Goal: Find specific page/section

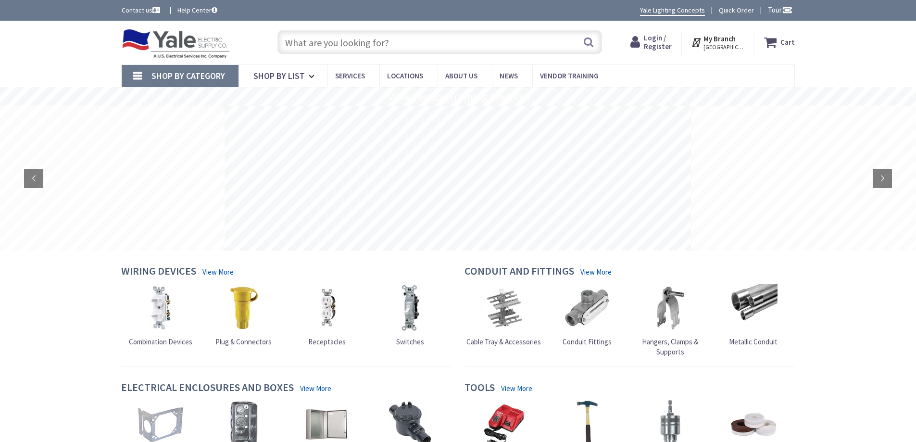
click at [364, 43] on input "text" at bounding box center [440, 42] width 325 height 24
paste input "10250TS43"
type input "10250TS43"
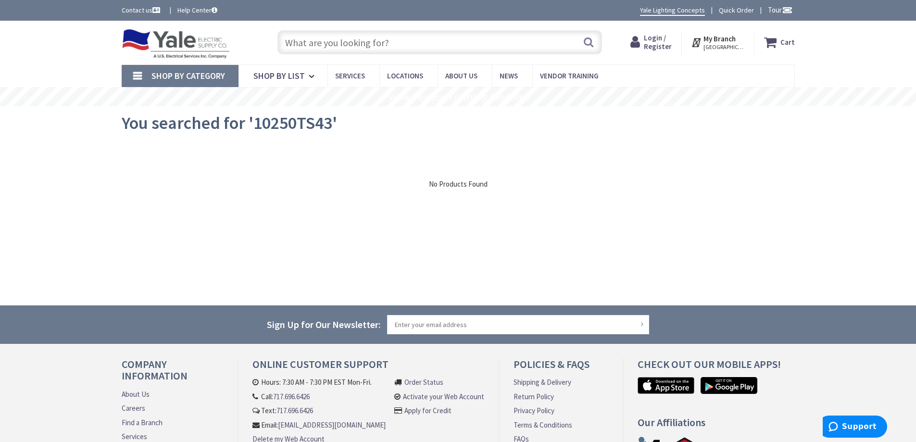
click at [293, 43] on input "text" at bounding box center [440, 42] width 325 height 24
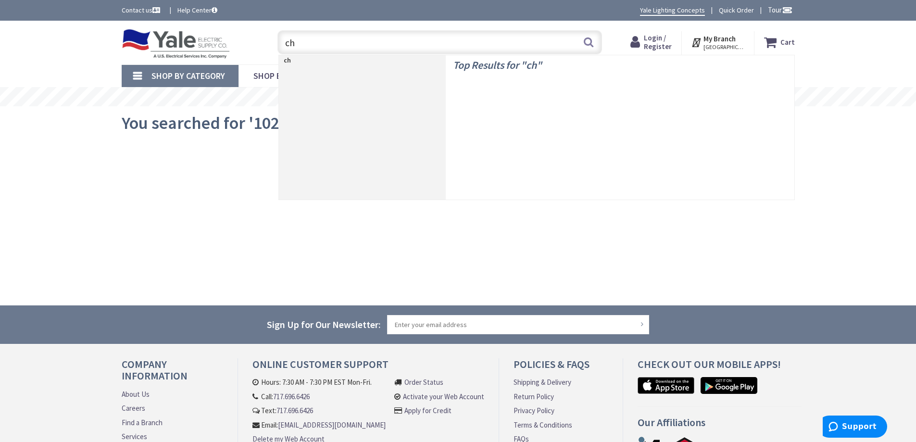
paste input "10250TS43"
type input "ch 10250TS43"
